Goal: Task Accomplishment & Management: Manage account settings

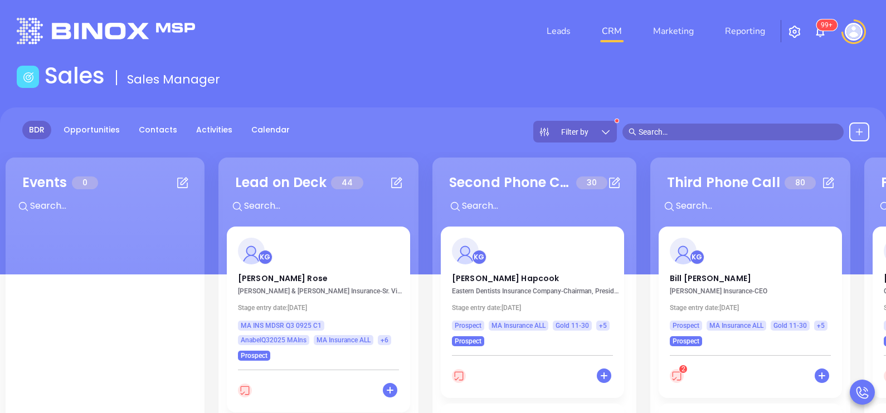
click at [441, 105] on main "Sales Sales Manager BDR Opportunities Contacts Activities Calendar Filter by Ca…" at bounding box center [443, 313] width 886 height 503
click at [489, 279] on p "[PERSON_NAME]" at bounding box center [532, 276] width 161 height 6
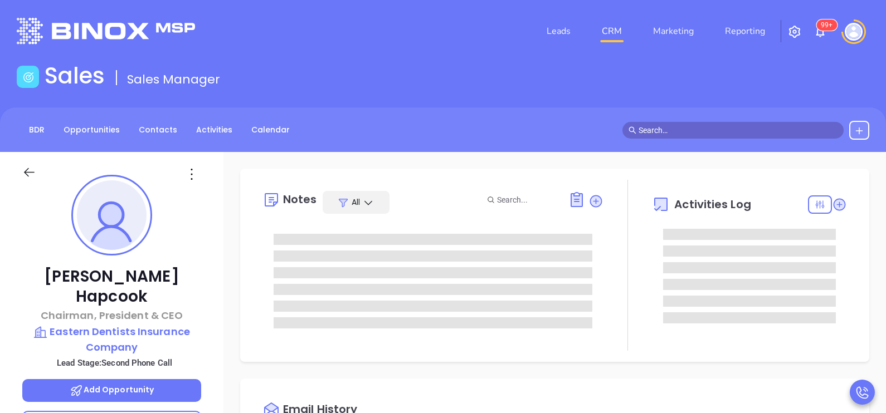
type input "[DATE]"
type input "[PERSON_NAME]"
click at [206, 240] on div "[PERSON_NAME] Chairman, President & CEO Eastern Dentists Insurance Company Lead…" at bounding box center [111, 410] width 223 height 517
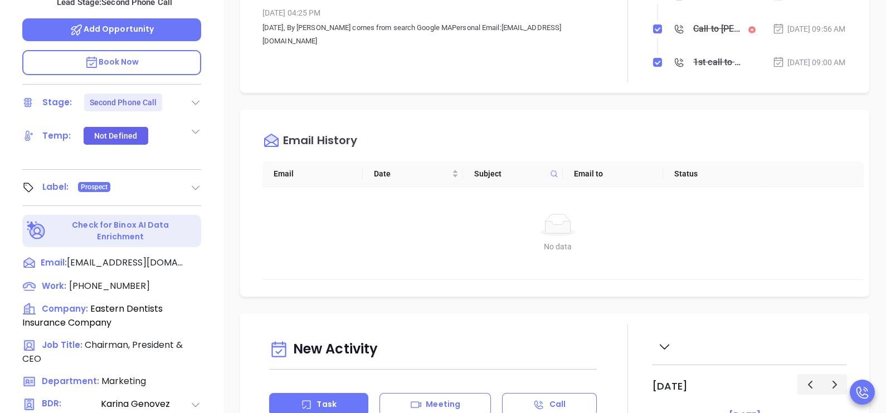
scroll to position [362, 0]
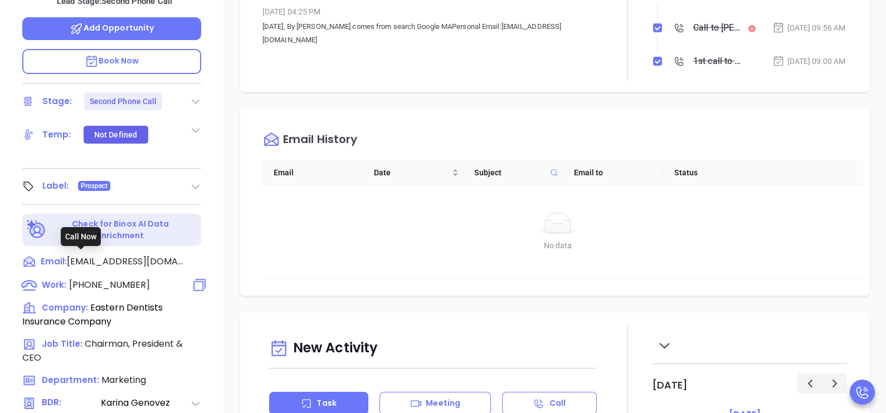
click at [134, 279] on span "[PHONE_NUMBER]" at bounding box center [109, 285] width 81 height 13
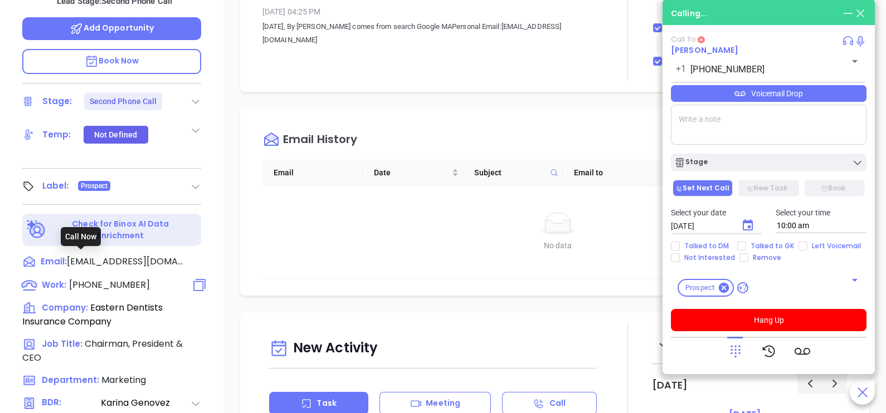
type input "[PHONE_NUMBER]"
click at [772, 333] on div "Connected 00:02 [PERSON_NAME] [PHONE_NUMBER] ​ Voicemail Drop Stage Set Next Ca…" at bounding box center [769, 200] width 196 height 331
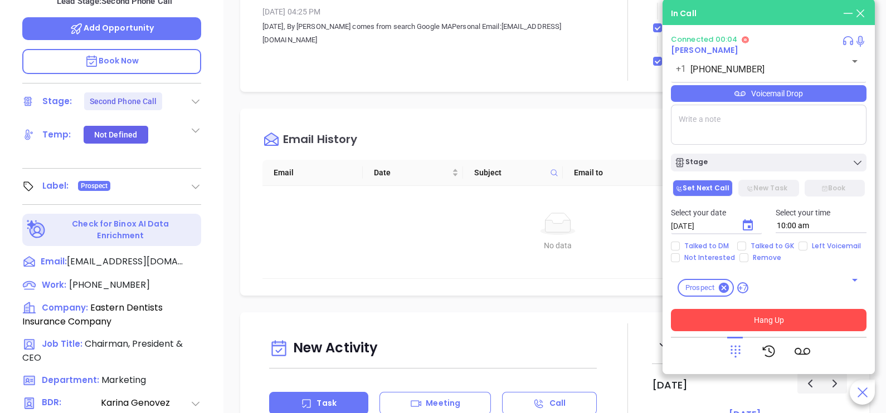
click at [772, 330] on button "Hang Up" at bounding box center [769, 320] width 196 height 22
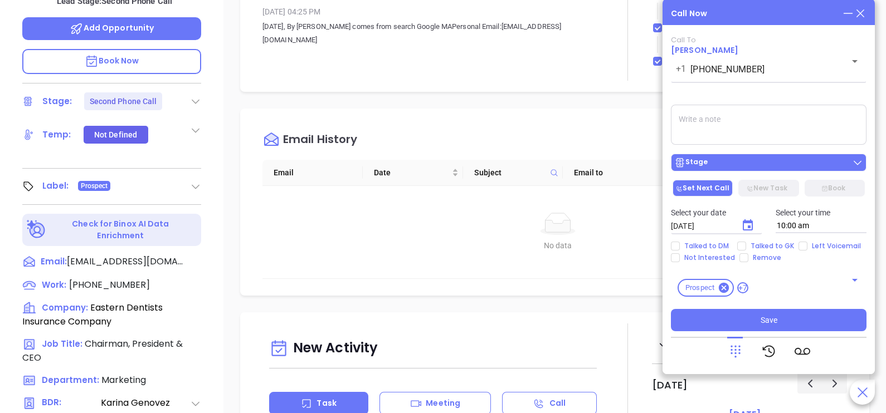
click at [791, 164] on div "Stage" at bounding box center [768, 162] width 189 height 11
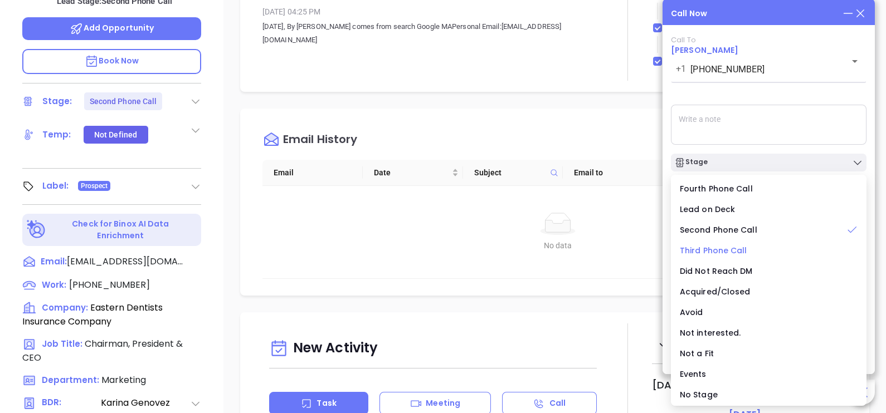
click at [713, 247] on span "Third Phone Call" at bounding box center [713, 250] width 67 height 11
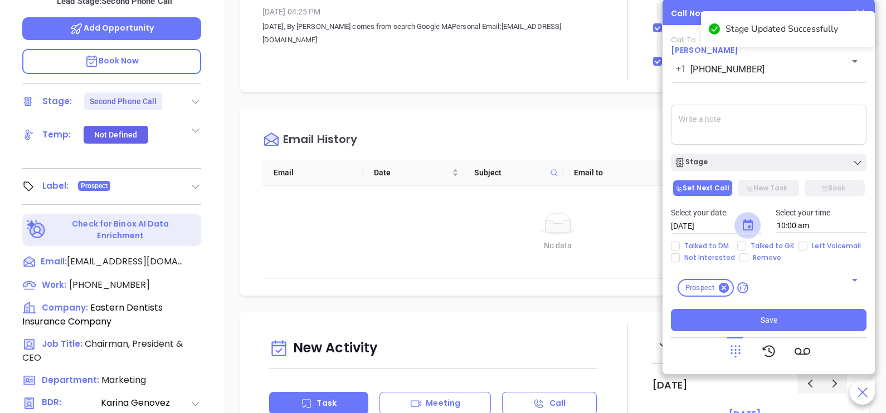
click at [748, 232] on icon "Choose date, selected date is Oct 8, 2025" at bounding box center [747, 225] width 13 height 13
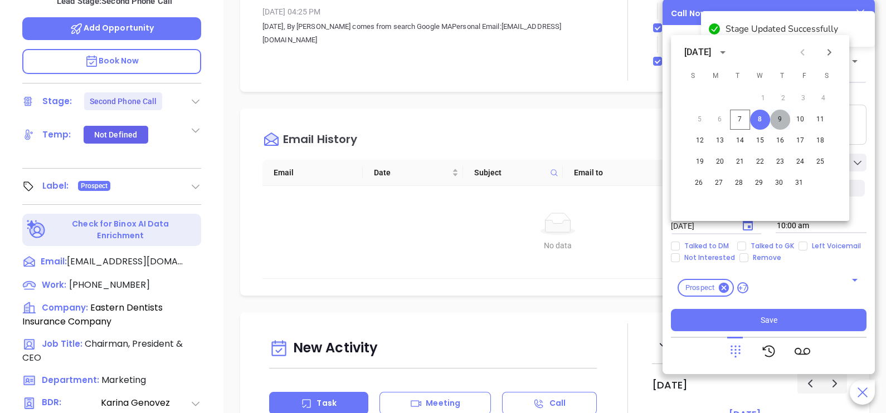
click at [778, 123] on button "9" at bounding box center [780, 120] width 20 height 20
type input "[DATE]"
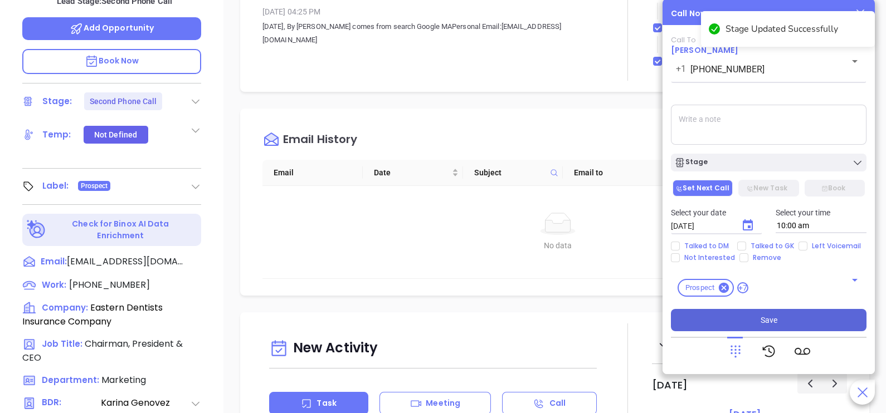
click at [792, 317] on button "Save" at bounding box center [769, 320] width 196 height 22
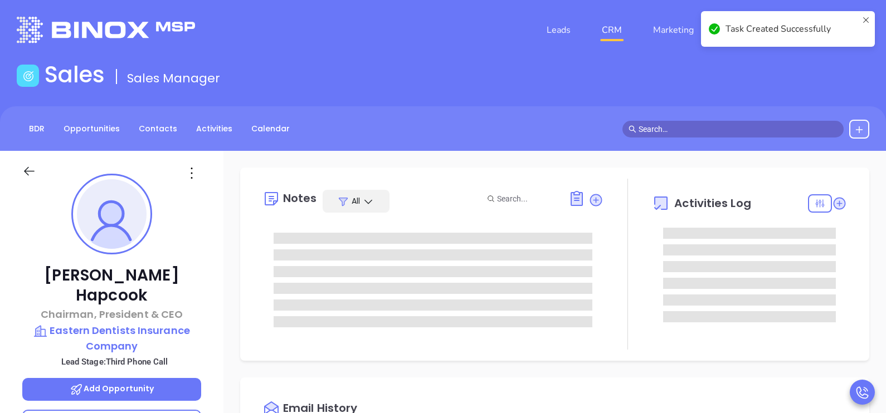
scroll to position [0, 0]
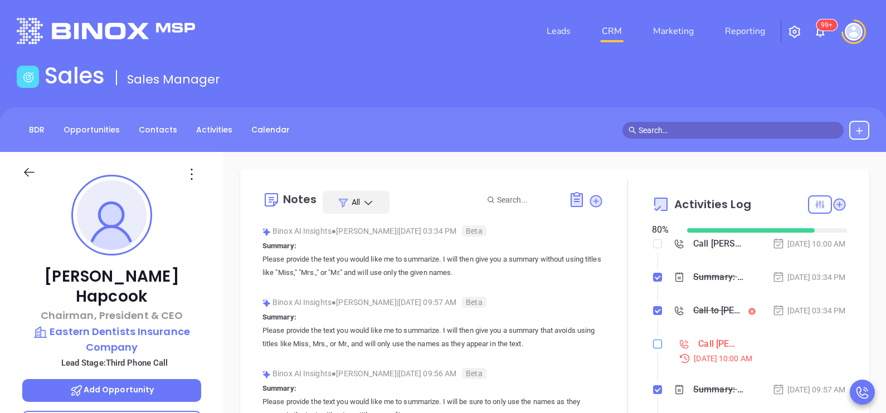
click at [653, 349] on input "checkbox" at bounding box center [657, 344] width 9 height 9
checkbox input "true"
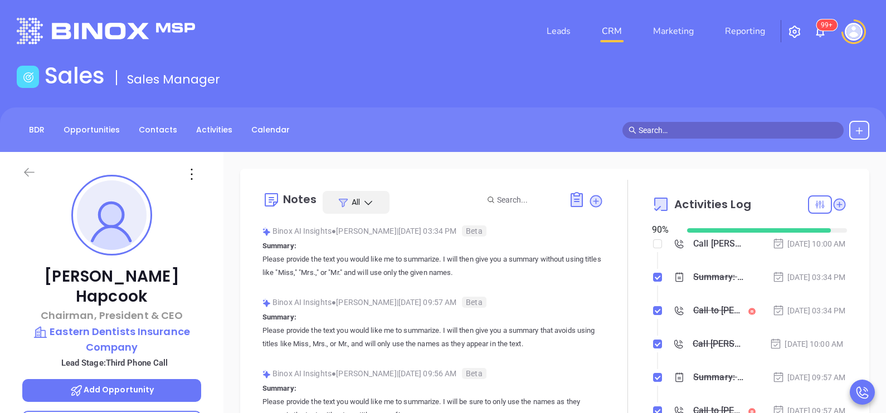
click at [33, 173] on icon at bounding box center [29, 172] width 11 height 9
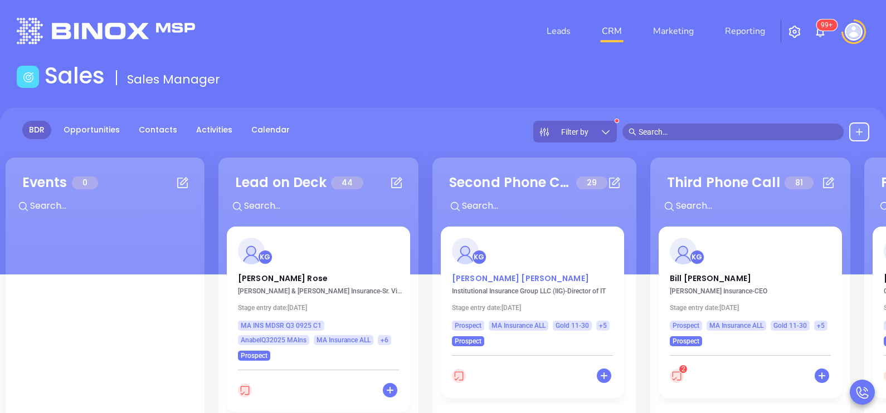
click at [495, 274] on p "[PERSON_NAME]" at bounding box center [532, 276] width 161 height 6
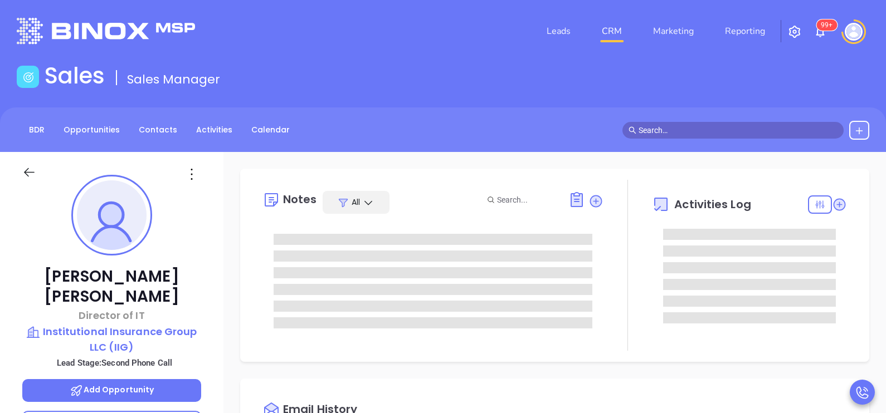
scroll to position [323, 0]
type input "[PERSON_NAME]"
click at [211, 265] on div "[PERSON_NAME] Director of IT Institutional Insurance Group LLC (IIG) Lead Stage…" at bounding box center [111, 410] width 223 height 517
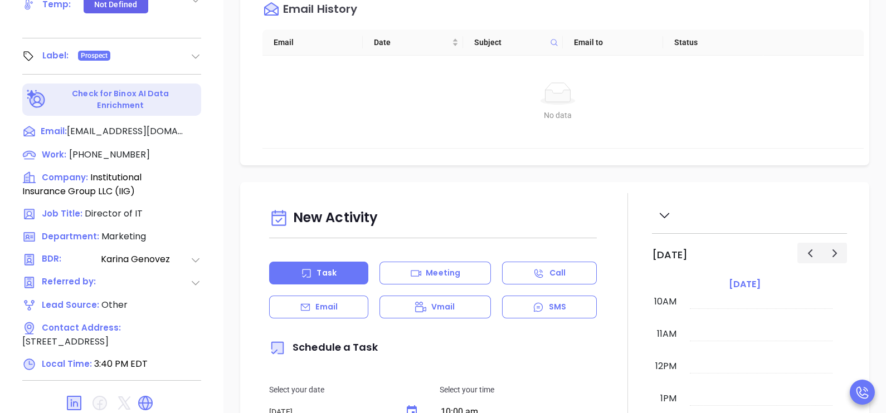
scroll to position [518, 0]
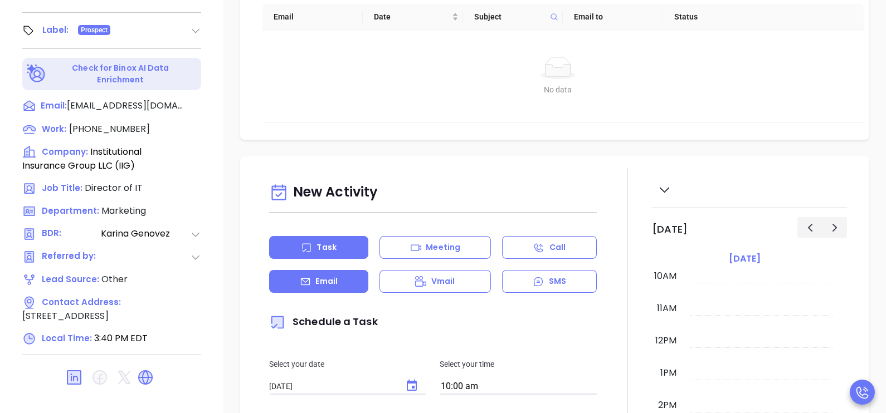
click at [321, 291] on div "Email" at bounding box center [318, 281] width 99 height 23
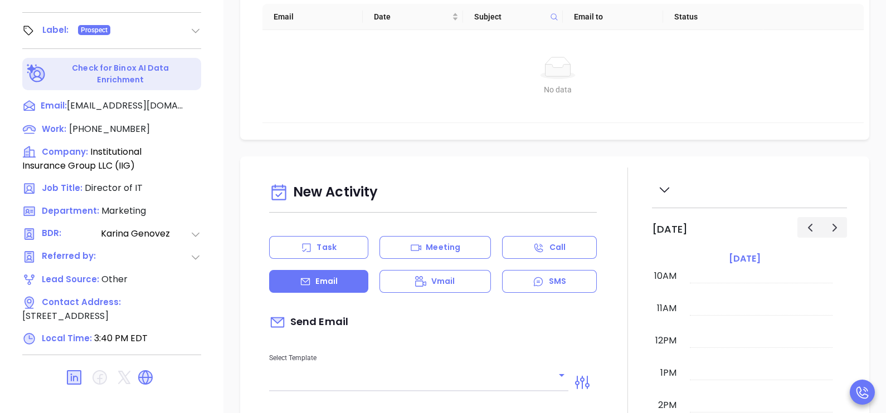
type input "[PERSON_NAME]"
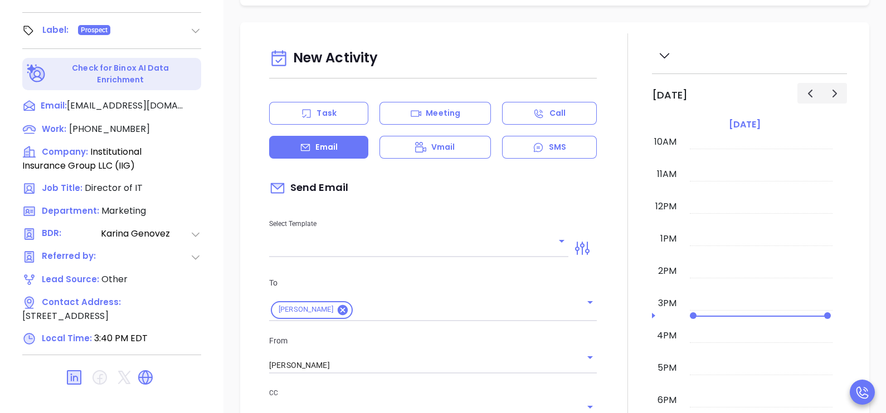
scroll to position [278, 0]
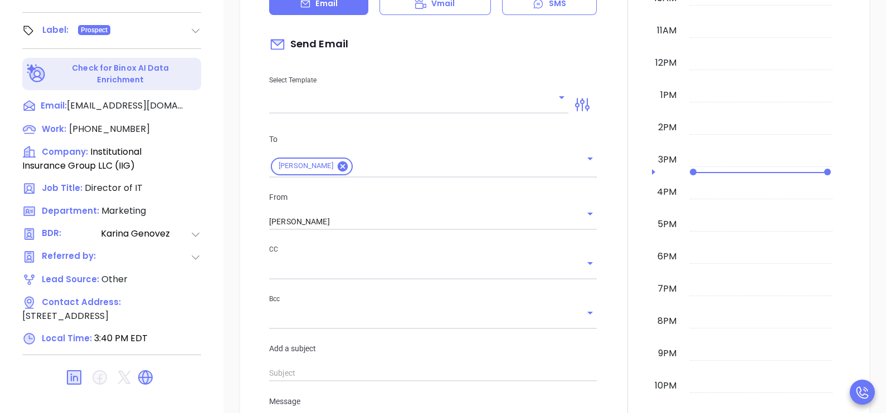
click at [551, 103] on div at bounding box center [418, 105] width 299 height 17
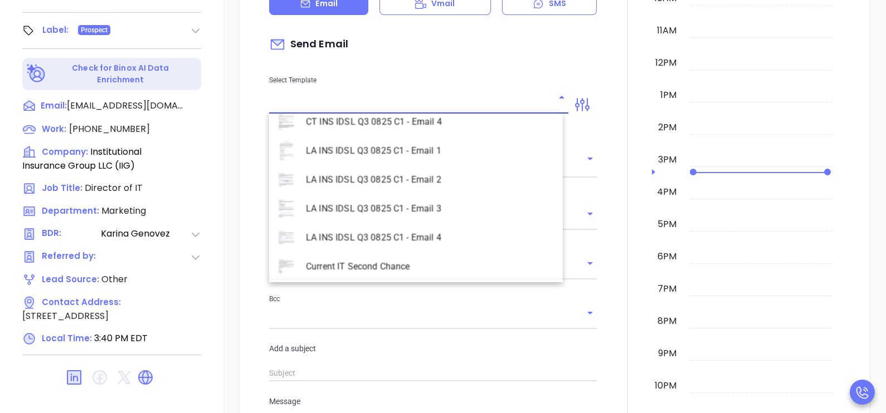
scroll to position [3232, 0]
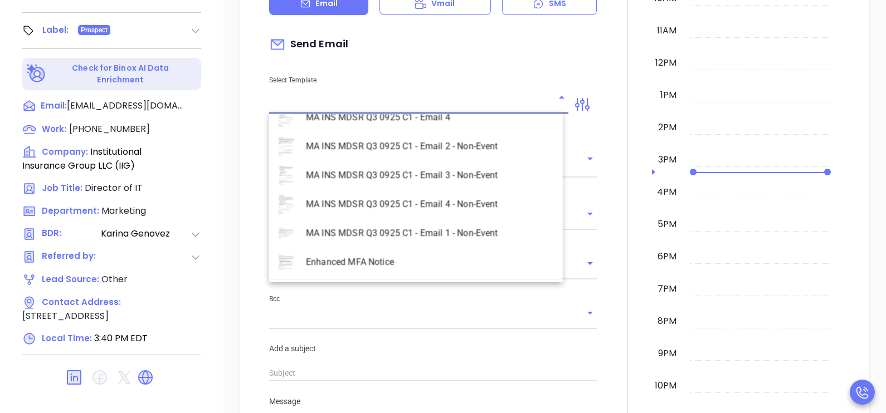
click at [468, 153] on li "MA INS MDSR Q3 0925 C1 - Email 2 - Non-Event" at bounding box center [416, 146] width 294 height 29
type input "MA INS MDSR Q3 0925 C1 - Email 2 - Non-Event"
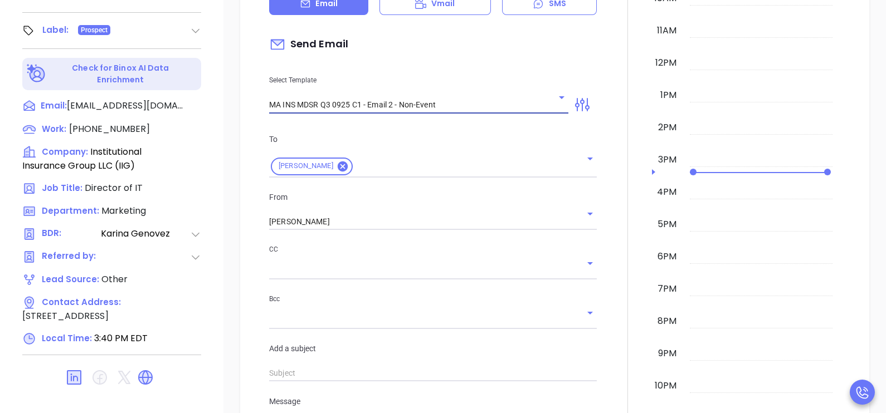
type input "[PERSON_NAME], here’s the MA compliance checklist we mentioned"
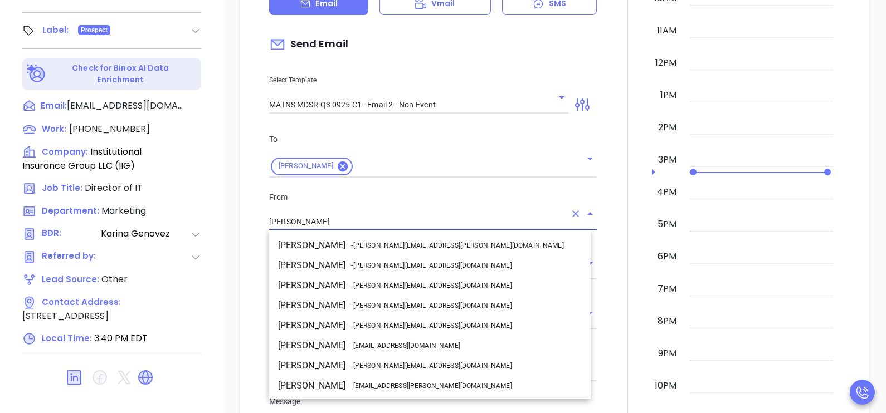
click at [405, 222] on input "[PERSON_NAME]" at bounding box center [417, 222] width 296 height 16
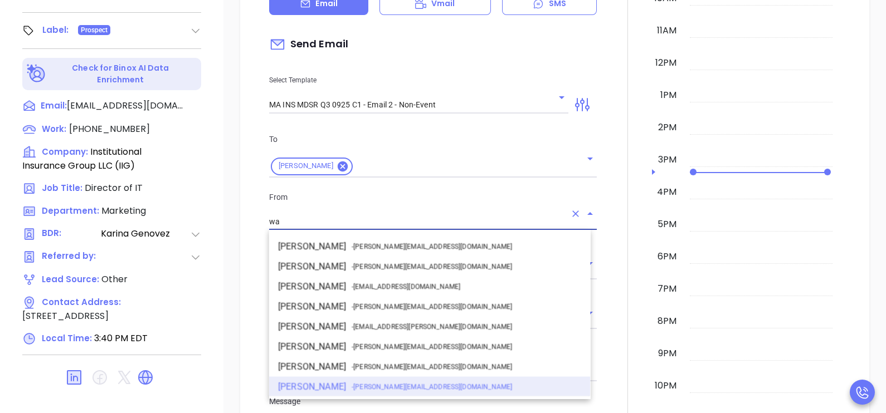
scroll to position [0, 0]
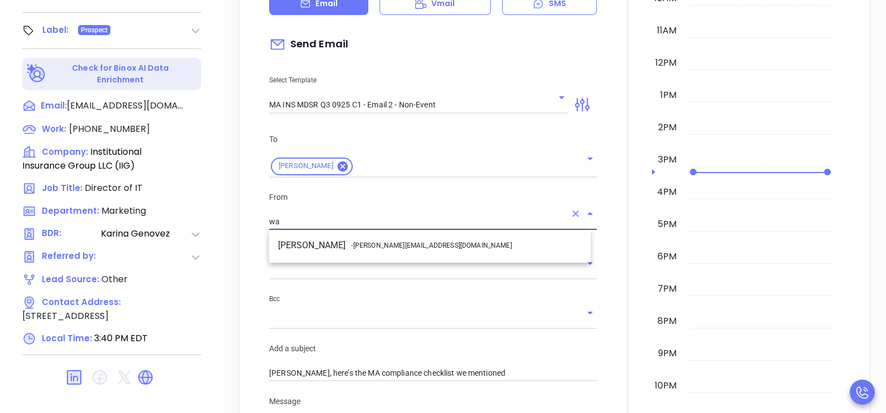
click at [415, 236] on li "Walter Contreras - [EMAIL_ADDRESS][DOMAIN_NAME]" at bounding box center [430, 246] width 322 height 20
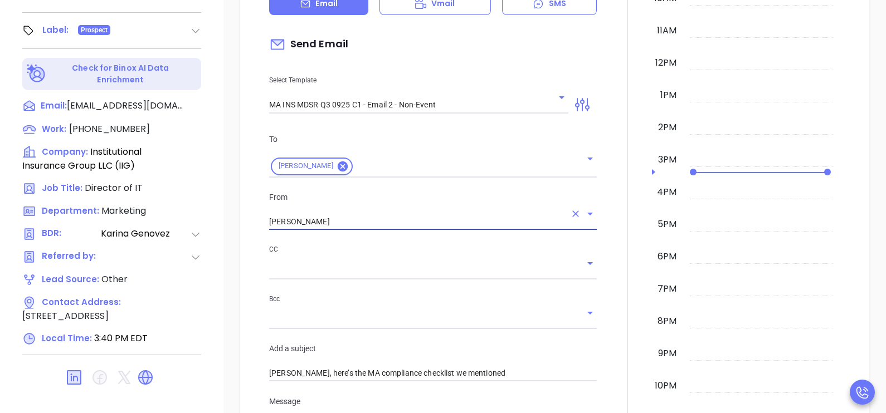
type input "[PERSON_NAME]"
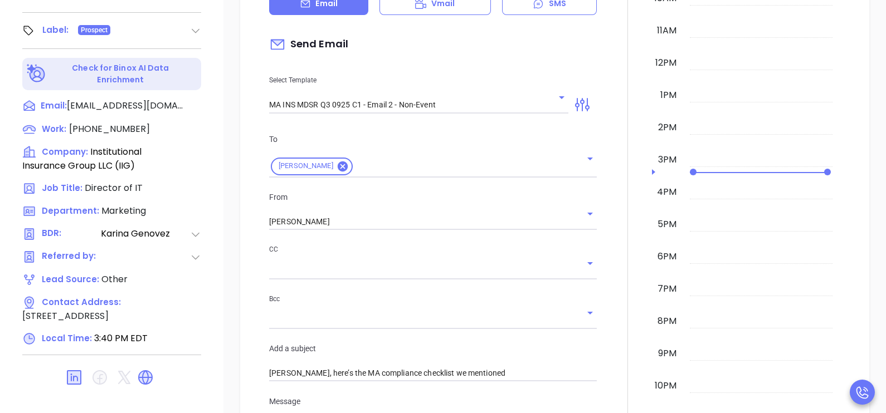
click at [606, 320] on div at bounding box center [628, 355] width 48 height 931
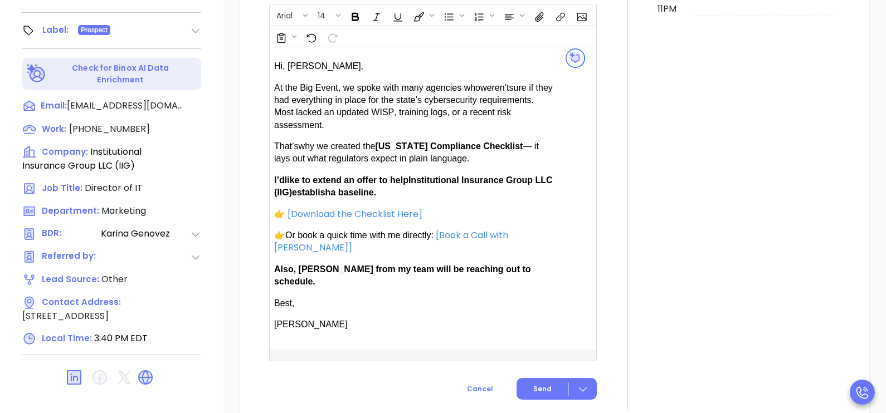
scroll to position [808, 0]
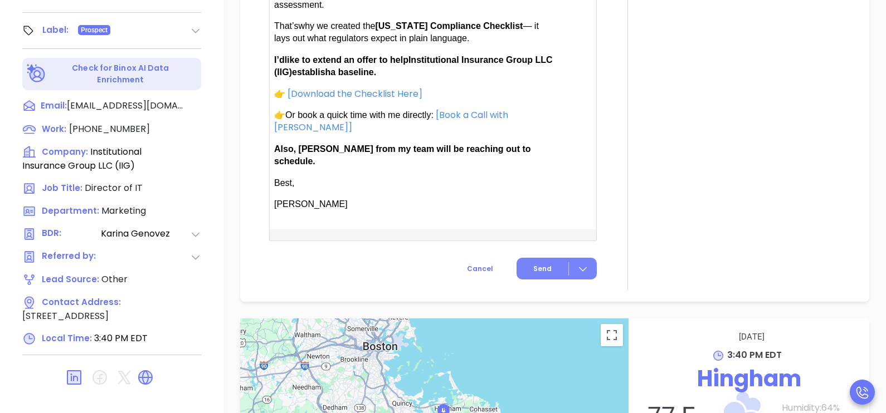
click at [541, 260] on button "Send" at bounding box center [557, 269] width 80 height 22
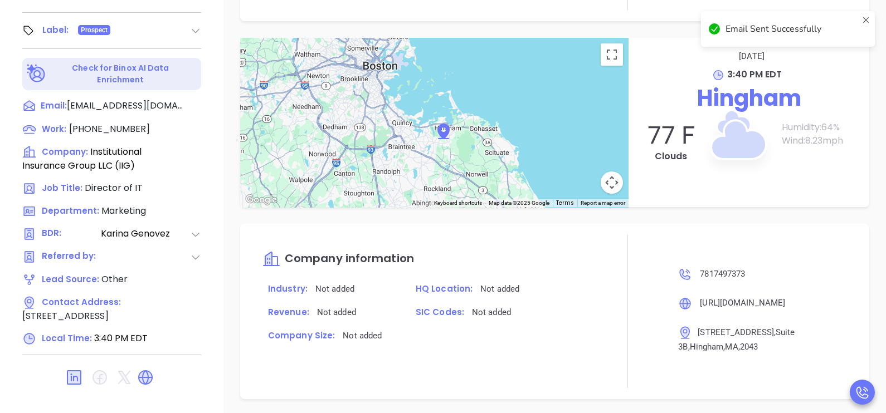
scroll to position [716, 0]
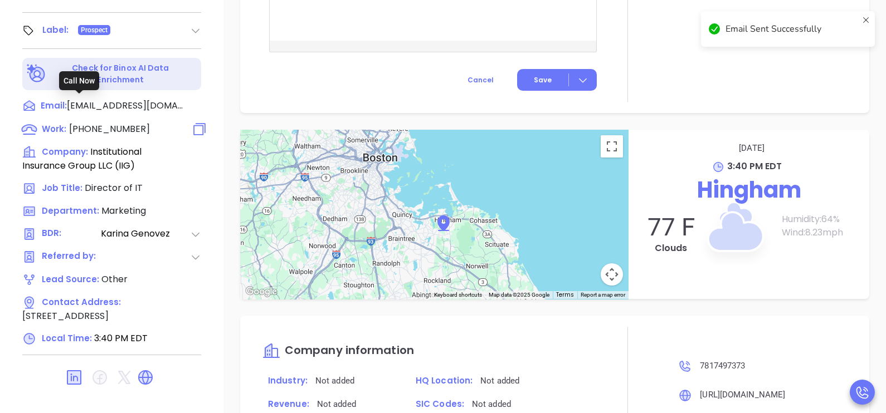
click at [111, 123] on span "[PHONE_NUMBER]" at bounding box center [109, 129] width 81 height 13
type input "[PHONE_NUMBER]"
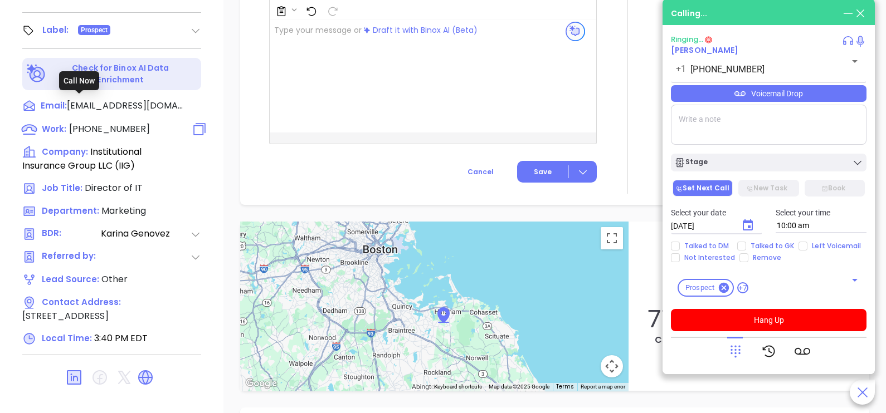
scroll to position [808, 0]
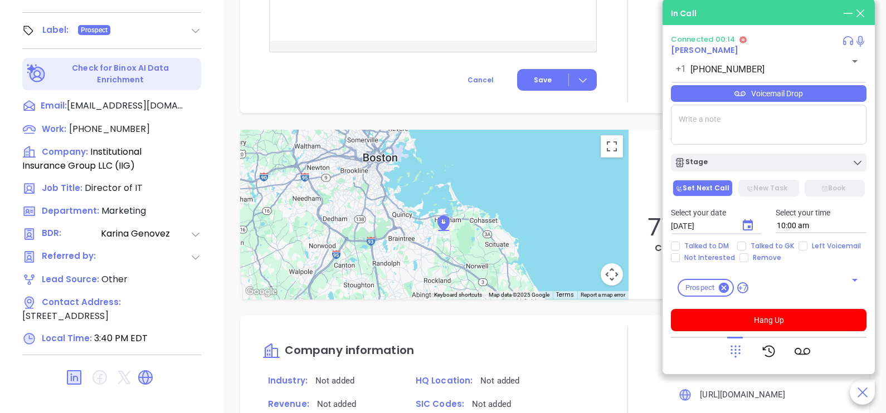
click at [737, 355] on icon at bounding box center [736, 352] width 16 height 16
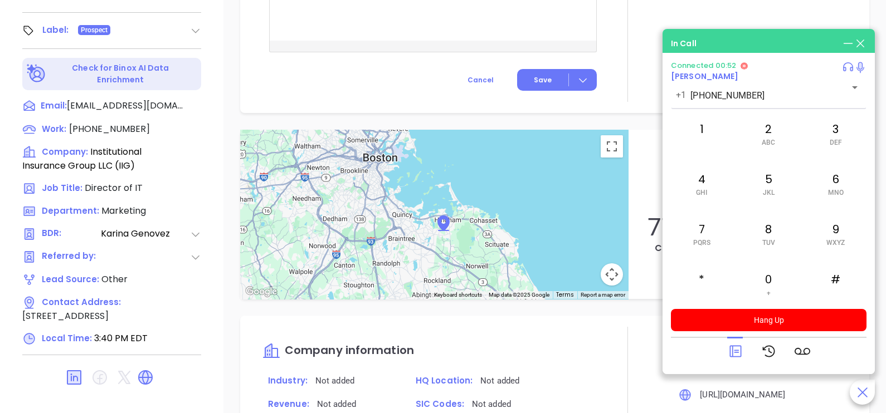
click at [736, 354] on icon at bounding box center [736, 352] width 16 height 16
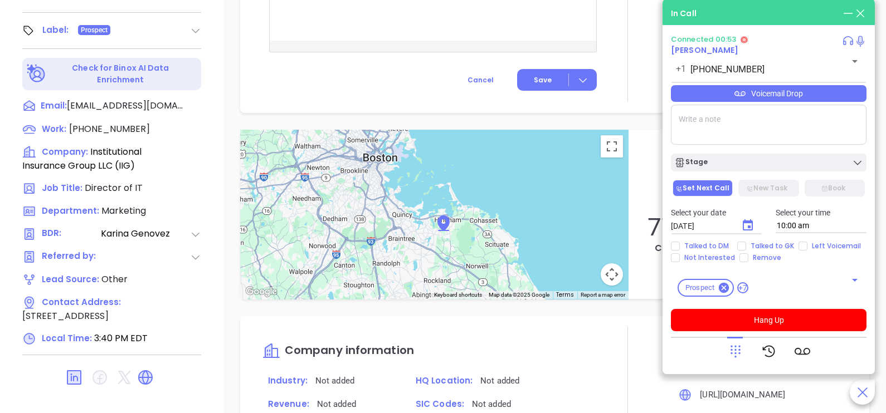
click at [829, 100] on div "Voicemail Drop" at bounding box center [769, 93] width 196 height 17
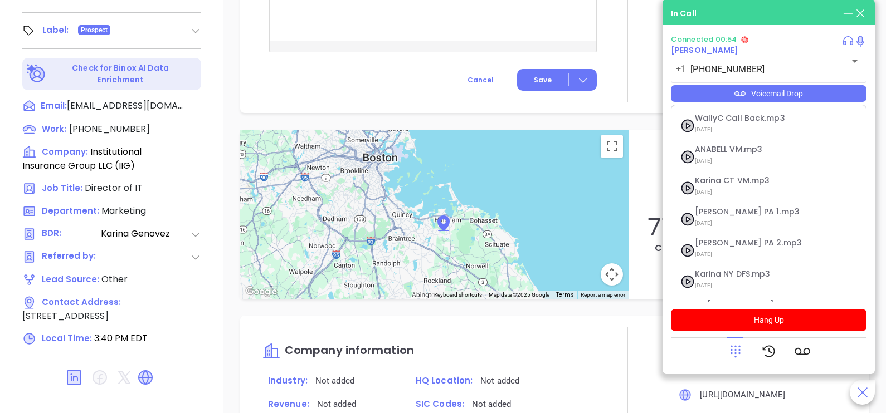
scroll to position [121, 0]
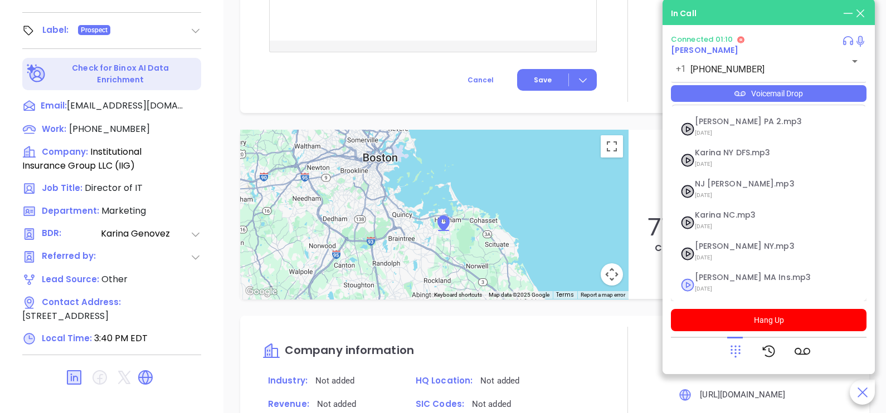
click at [722, 279] on span "[PERSON_NAME] MA Ins.mp3" at bounding box center [755, 278] width 120 height 8
checkbox input "true"
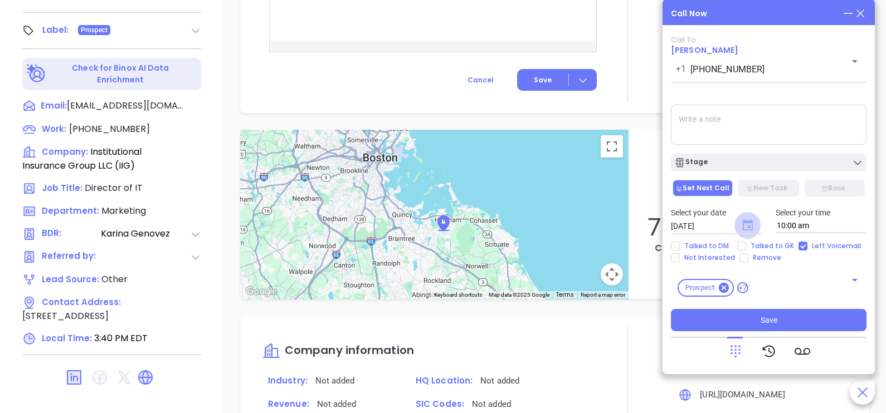
click at [750, 227] on icon "Choose date, selected date is Oct 8, 2025" at bounding box center [748, 225] width 10 height 11
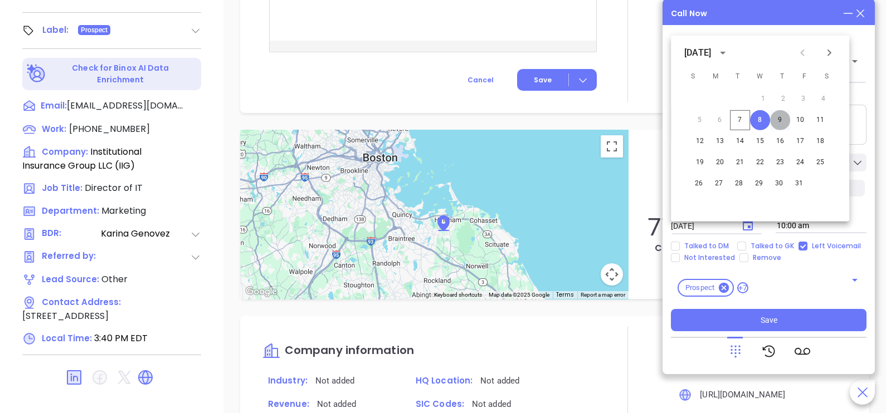
click at [778, 123] on button "9" at bounding box center [780, 120] width 20 height 20
type input "[DATE]"
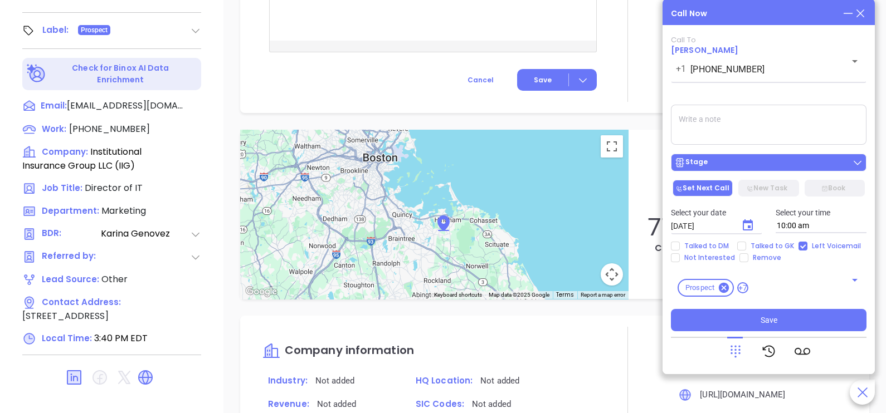
click at [775, 168] on div "Stage" at bounding box center [768, 162] width 189 height 11
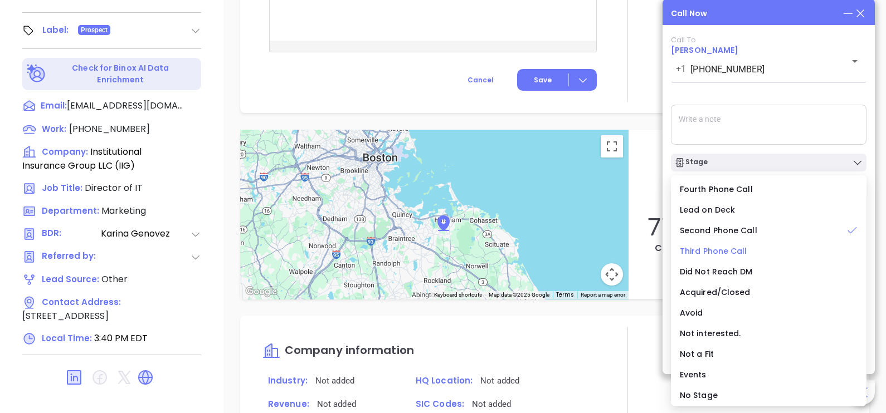
click at [729, 247] on span "Third Phone Call" at bounding box center [713, 251] width 67 height 11
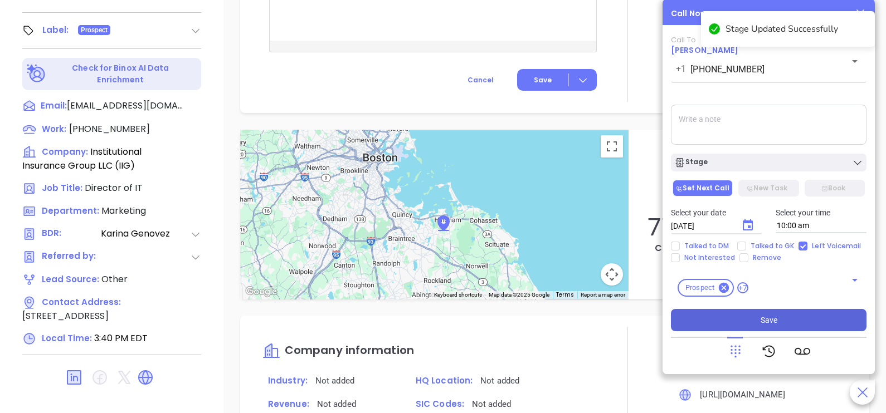
click at [749, 319] on button "Save" at bounding box center [769, 320] width 196 height 22
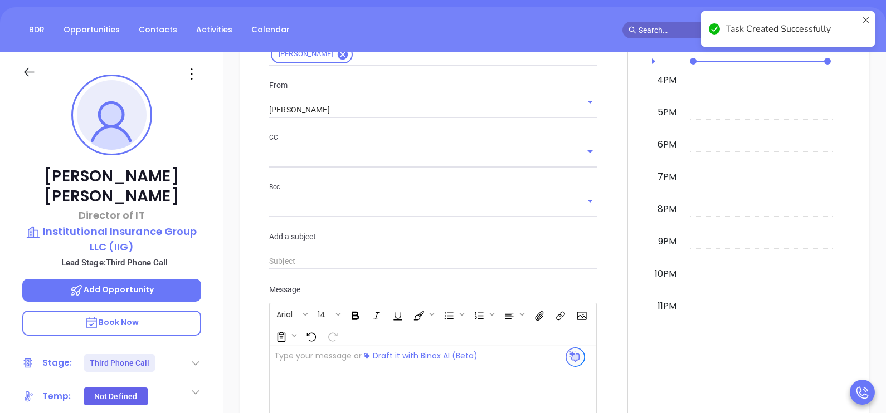
scroll to position [125, 0]
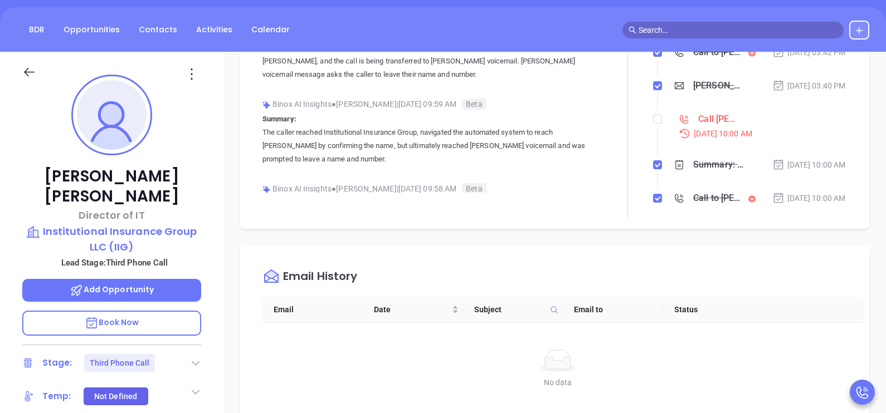
click at [656, 139] on li "Call [PERSON_NAME] to follow up [DATE] 10:00 AM" at bounding box center [751, 136] width 192 height 43
click at [653, 124] on input "checkbox" at bounding box center [657, 119] width 9 height 9
checkbox input "true"
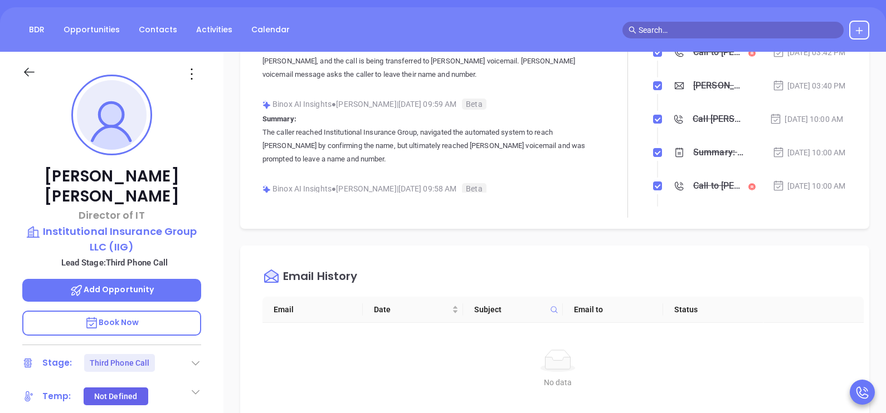
click at [22, 72] on icon at bounding box center [29, 72] width 14 height 14
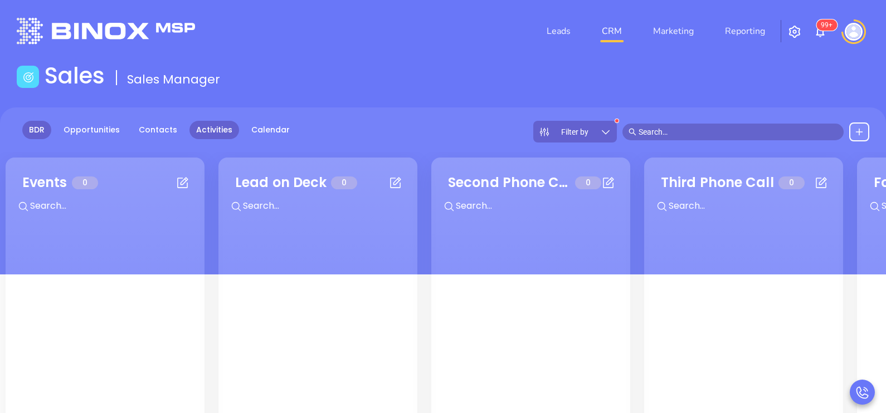
click at [207, 130] on link "Activities" at bounding box center [214, 130] width 50 height 18
